Goal: Information Seeking & Learning: Check status

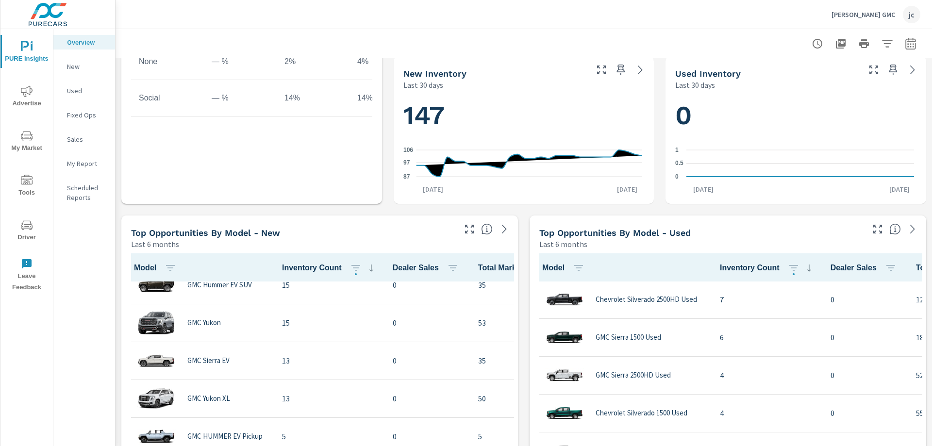
scroll to position [243, 0]
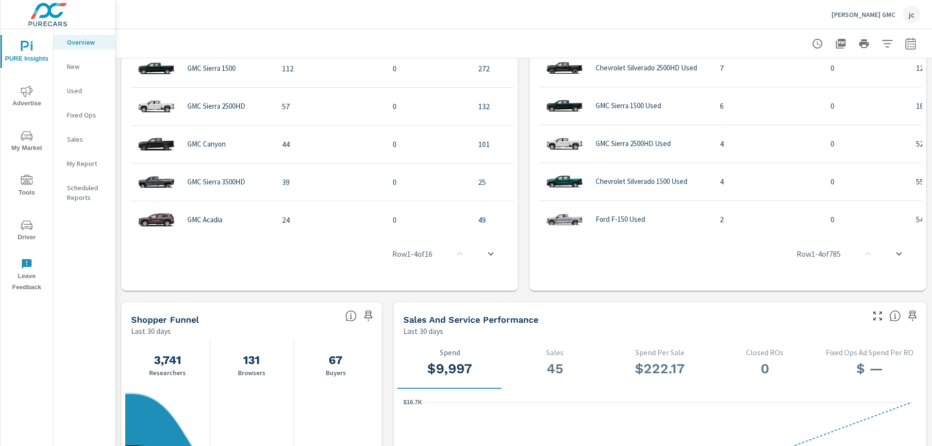
scroll to position [525, 0]
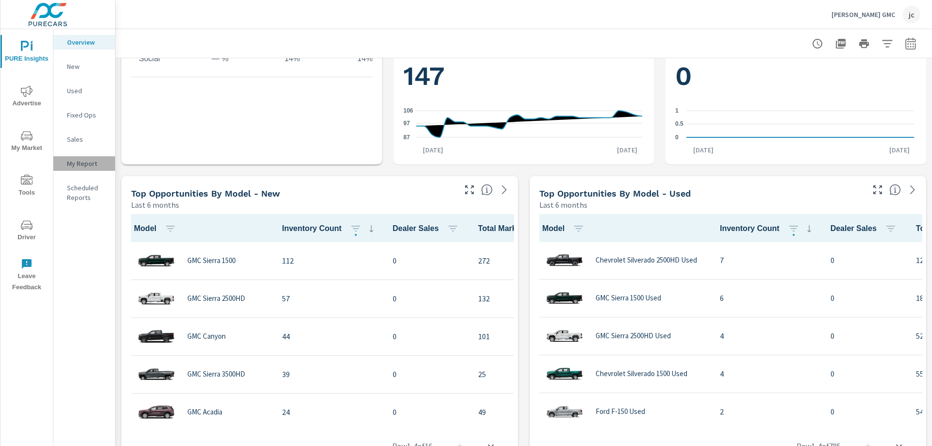
click at [80, 162] on p "My Report" at bounding box center [87, 164] width 40 height 10
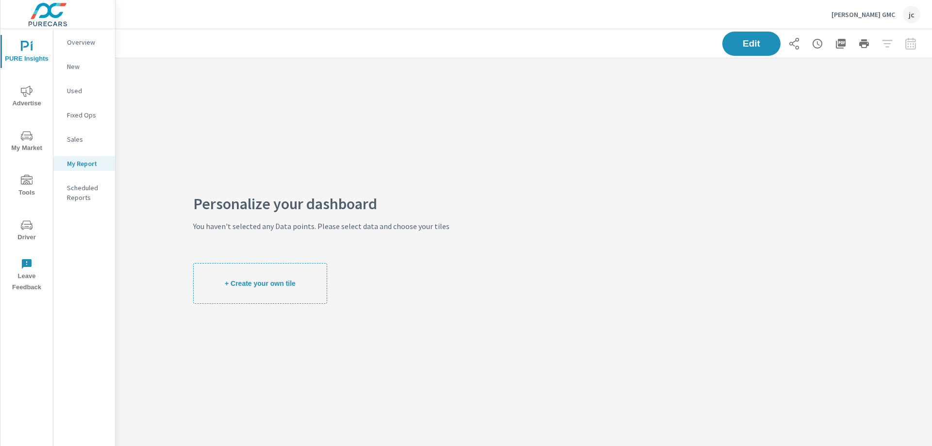
click at [76, 91] on p "Used" at bounding box center [87, 91] width 40 height 10
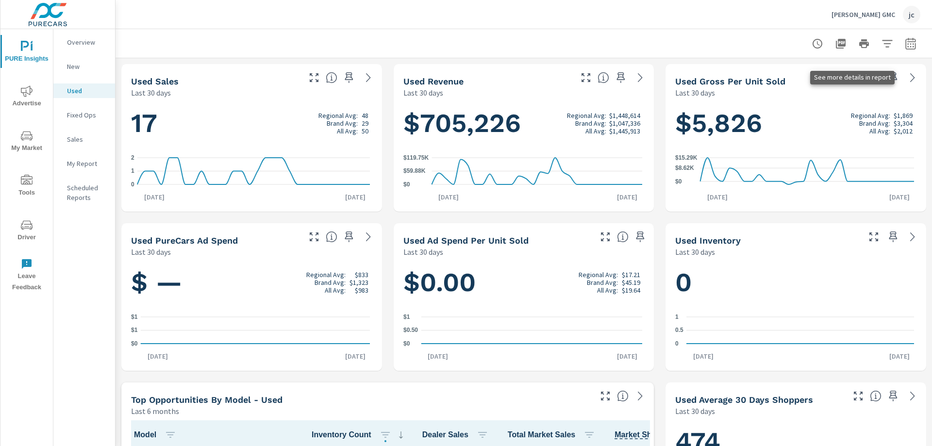
click at [907, 76] on icon at bounding box center [913, 78] width 12 height 12
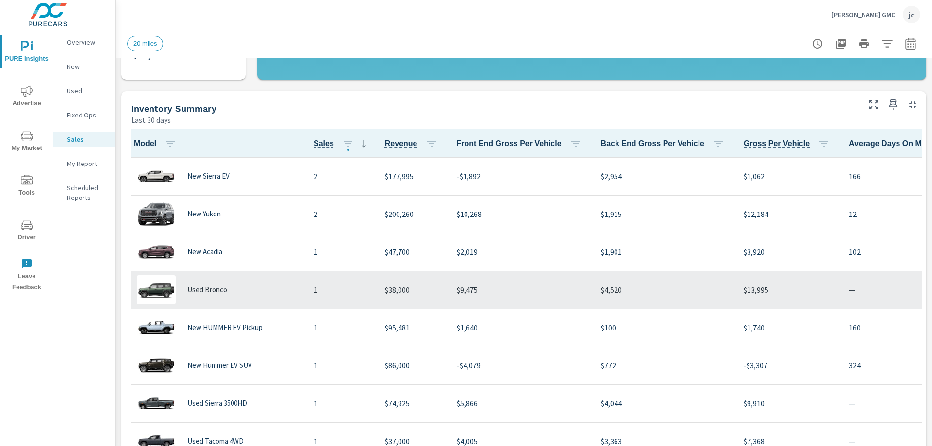
scroll to position [680, 0]
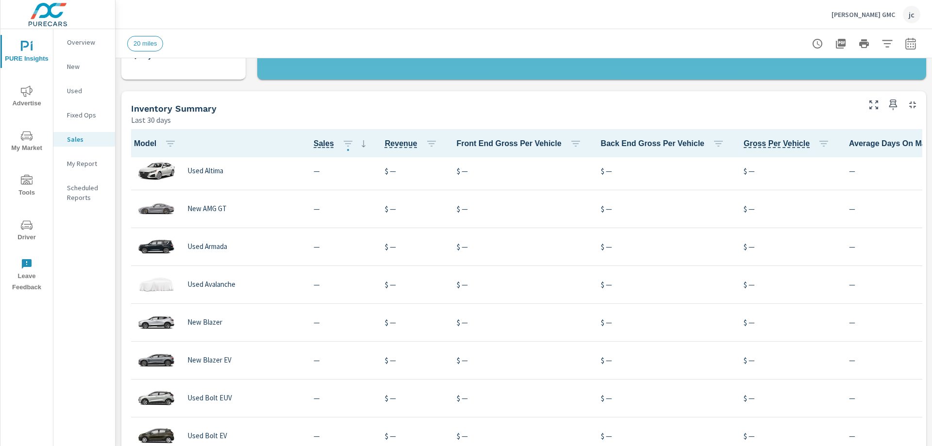
scroll to position [1360, 0]
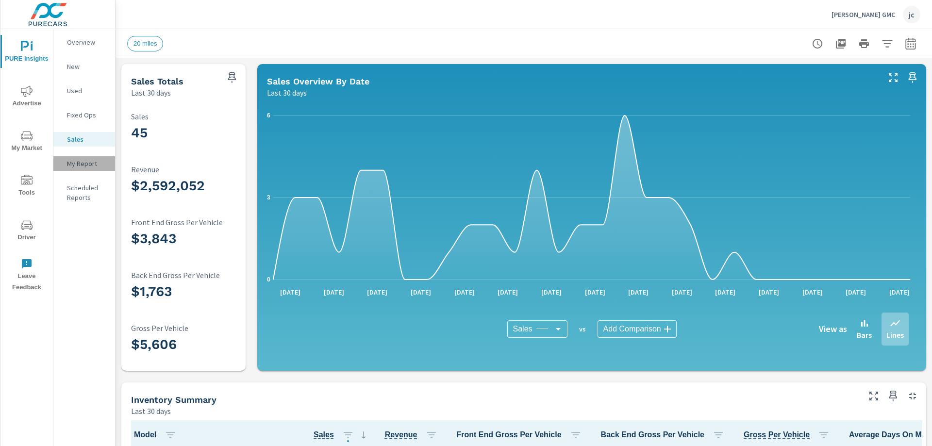
click at [80, 159] on p "My Report" at bounding box center [87, 164] width 40 height 10
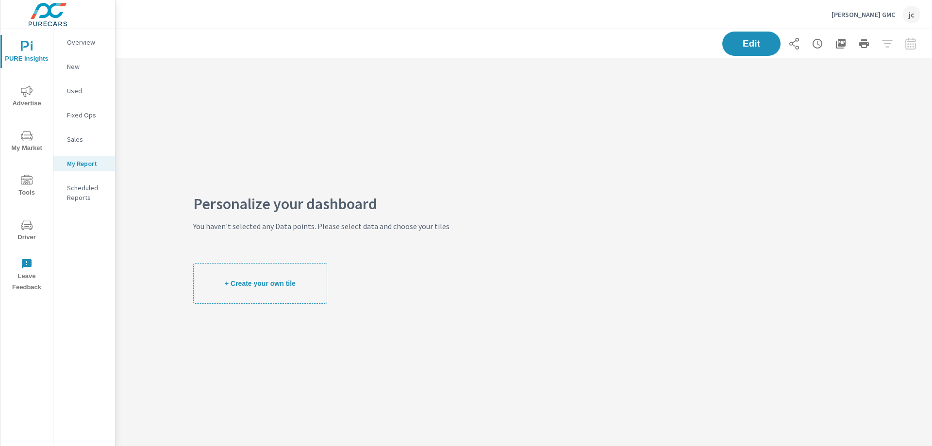
click at [83, 42] on p "Overview" at bounding box center [87, 42] width 40 height 10
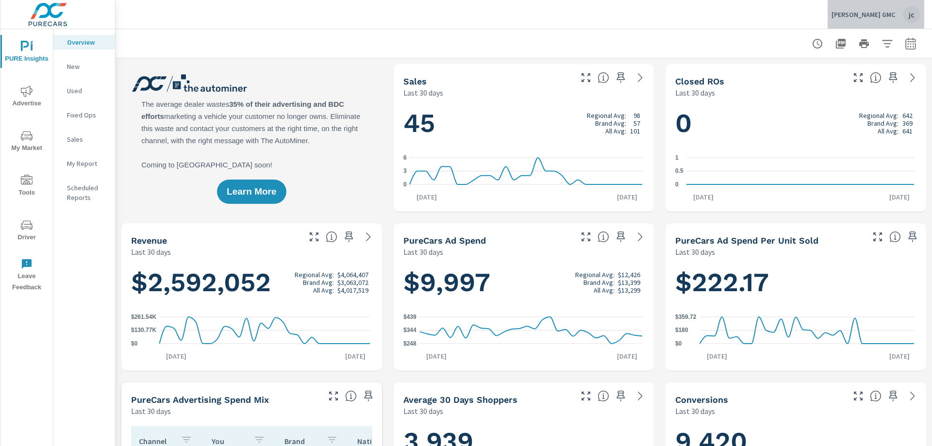
click at [911, 14] on div "jc" at bounding box center [911, 14] width 17 height 17
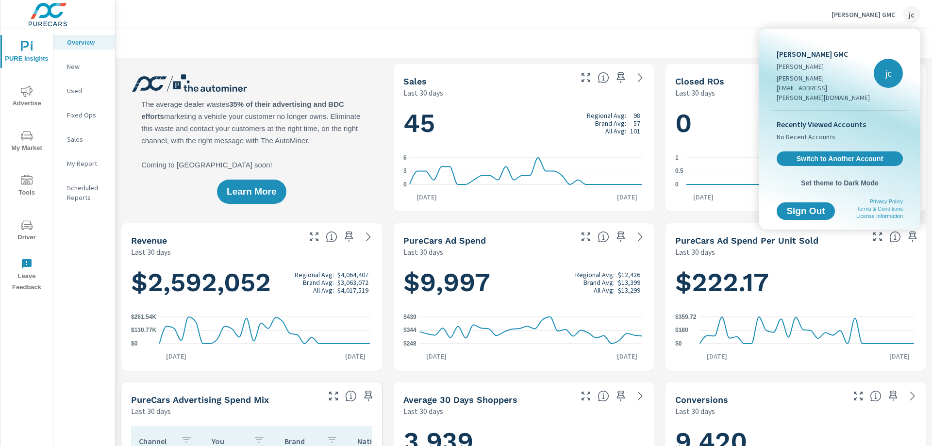
click at [525, 32] on div at bounding box center [466, 223] width 932 height 446
